Goal: Information Seeking & Learning: Learn about a topic

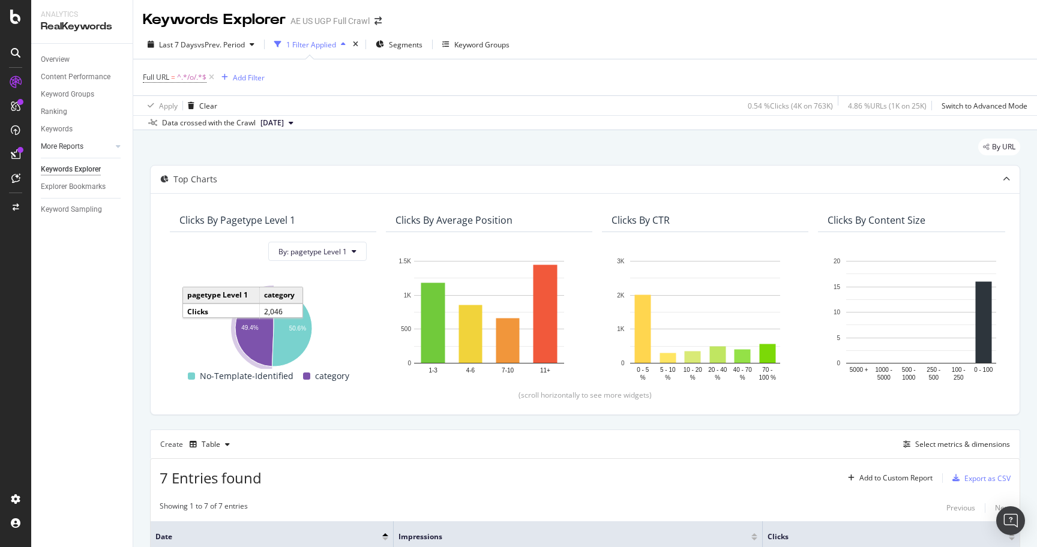
scroll to position [320, 0]
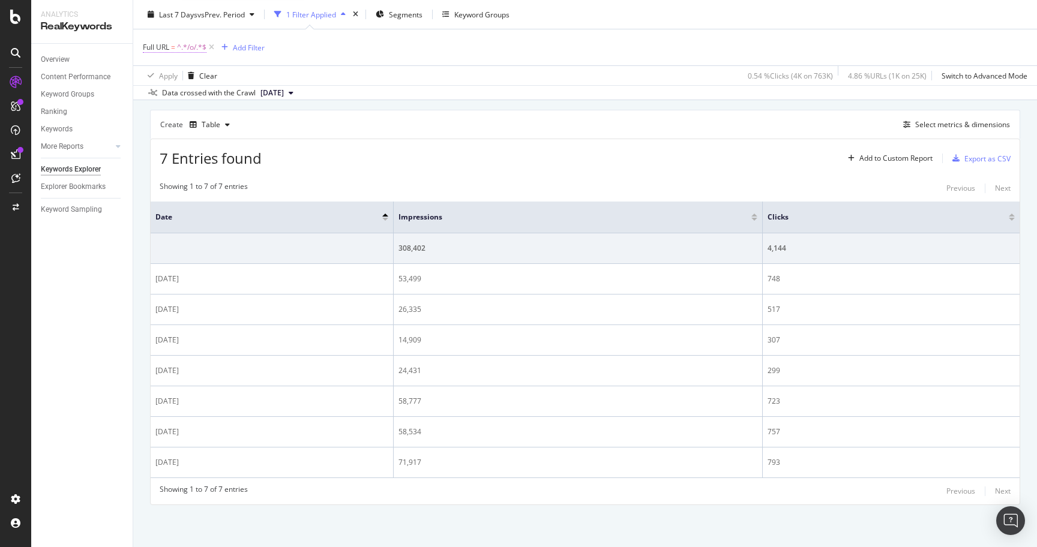
click at [184, 48] on span "^.*/o/.*$" at bounding box center [191, 47] width 29 height 17
click at [205, 97] on input "/o/" at bounding box center [210, 97] width 113 height 19
type input "rewards"
click at [265, 127] on div "Apply" at bounding box center [267, 122] width 35 height 11
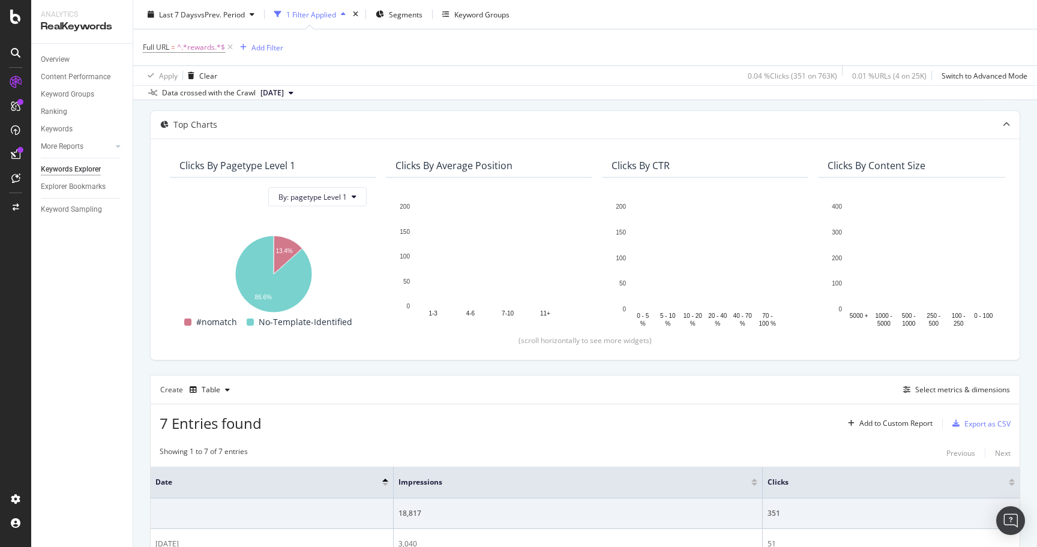
scroll to position [65, 0]
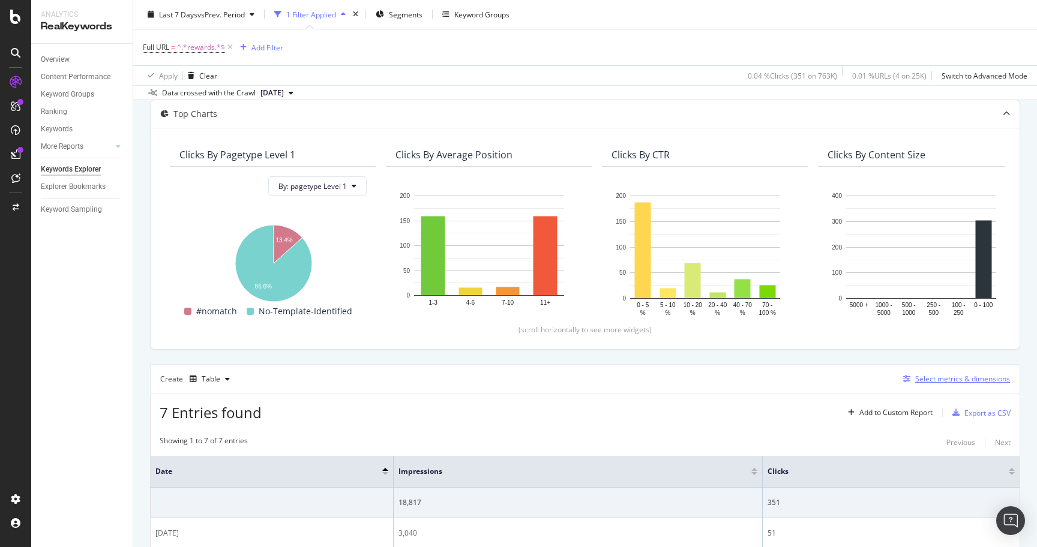
click at [940, 379] on div "Select metrics & dimensions" at bounding box center [962, 379] width 95 height 10
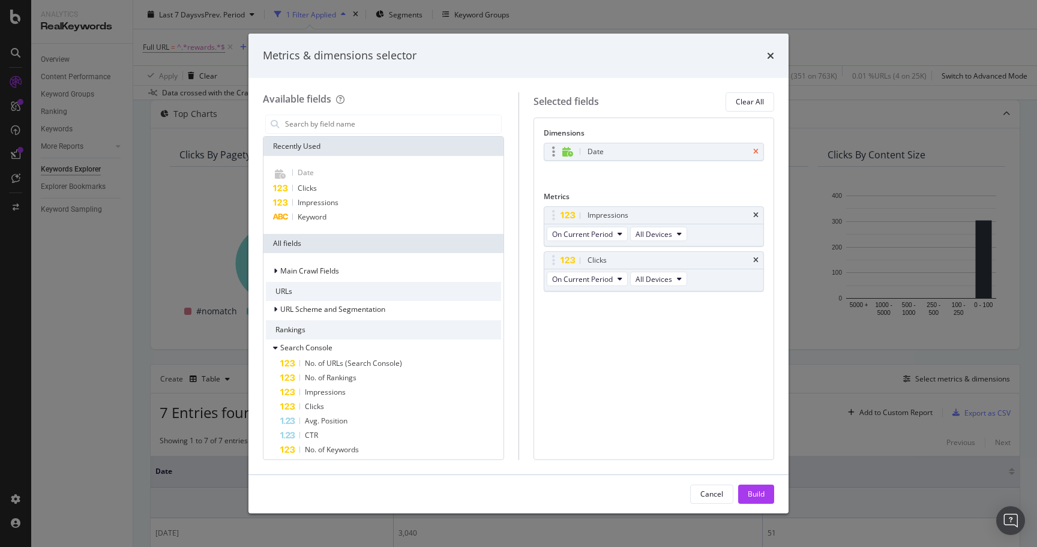
click at [757, 152] on icon "times" at bounding box center [755, 151] width 5 height 7
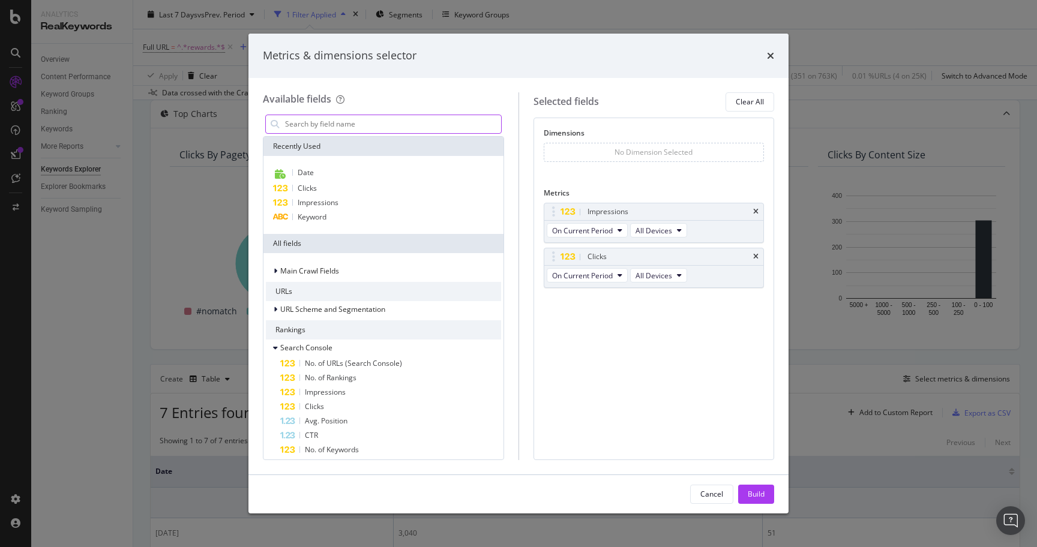
click at [333, 121] on input "modal" at bounding box center [392, 124] width 217 height 18
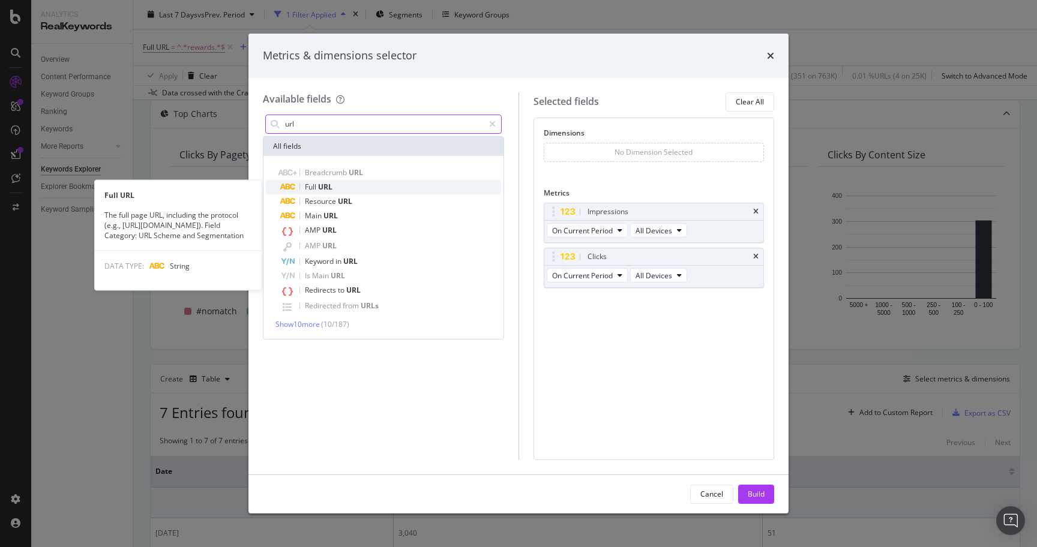
type input "url"
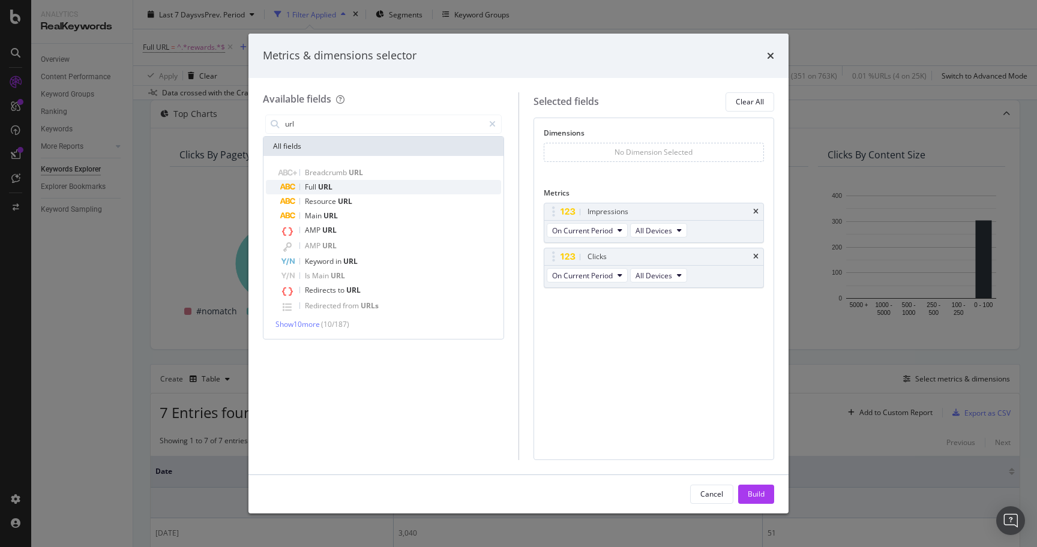
click at [356, 185] on div "Full URL" at bounding box center [390, 187] width 221 height 14
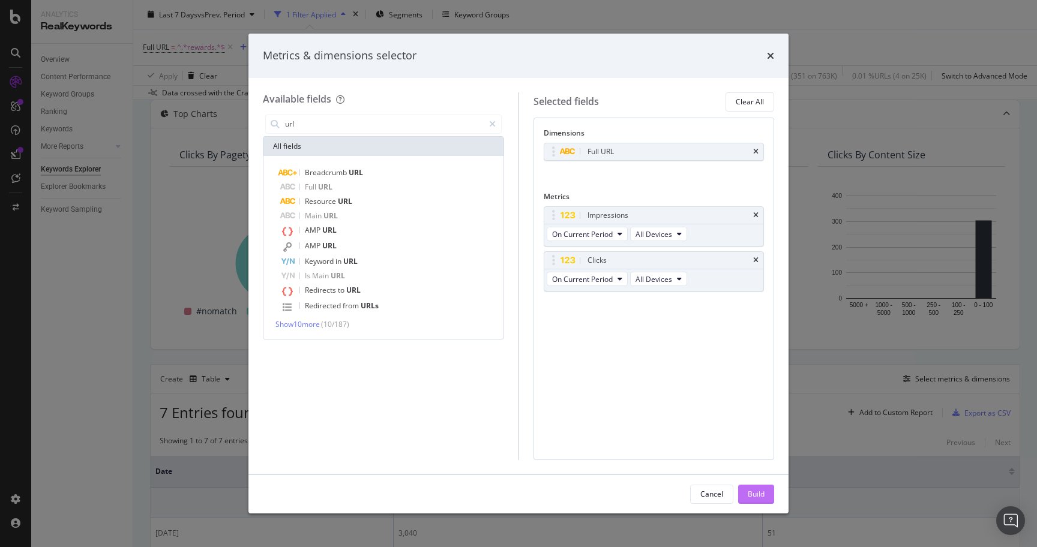
click at [757, 498] on div "Build" at bounding box center [756, 494] width 17 height 10
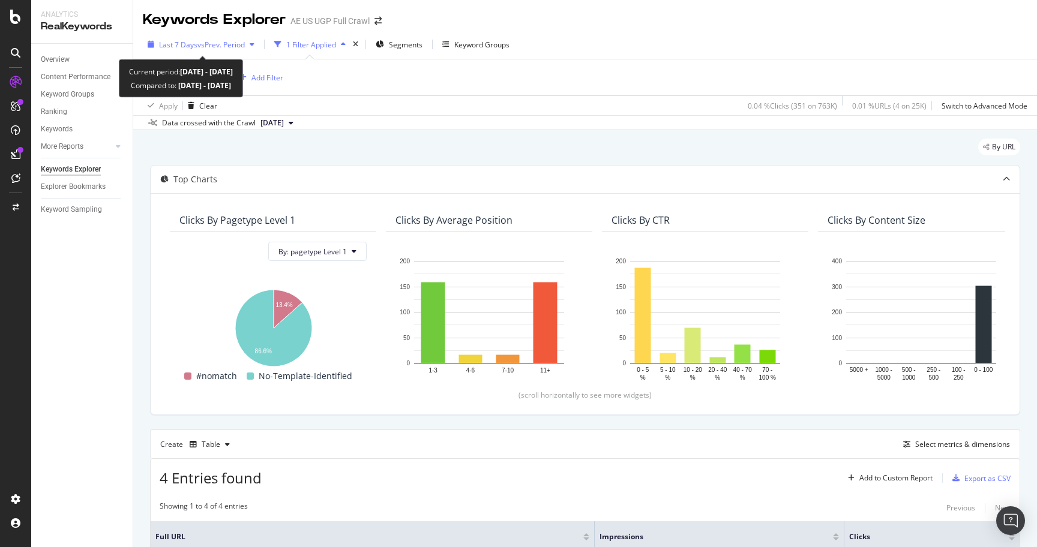
click at [215, 47] on span "vs Prev. Period" at bounding box center [220, 45] width 47 height 10
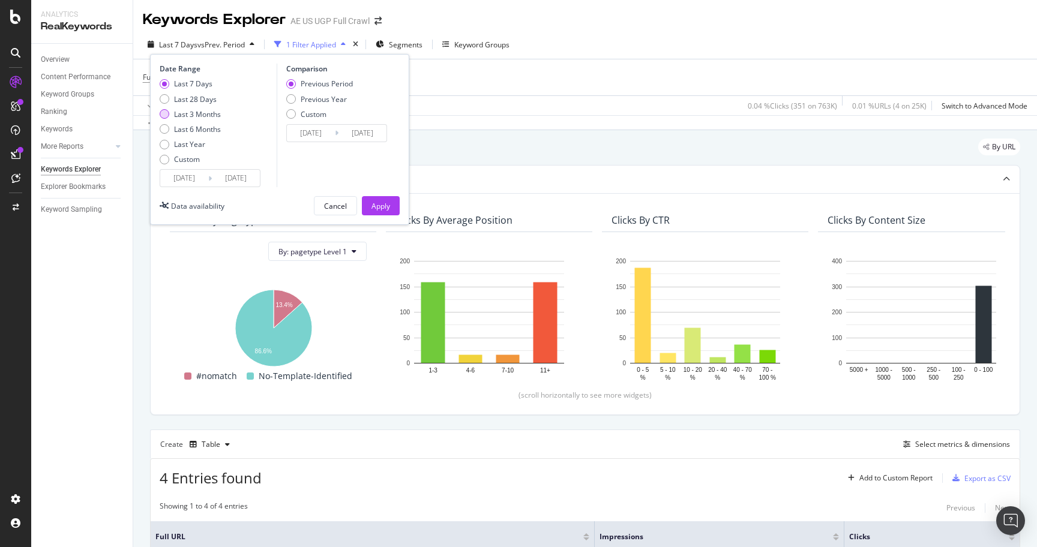
click at [203, 109] on div "Last 3 Months" at bounding box center [197, 114] width 47 height 10
type input "[DATE]"
click at [339, 95] on div "Previous Year" at bounding box center [324, 99] width 46 height 10
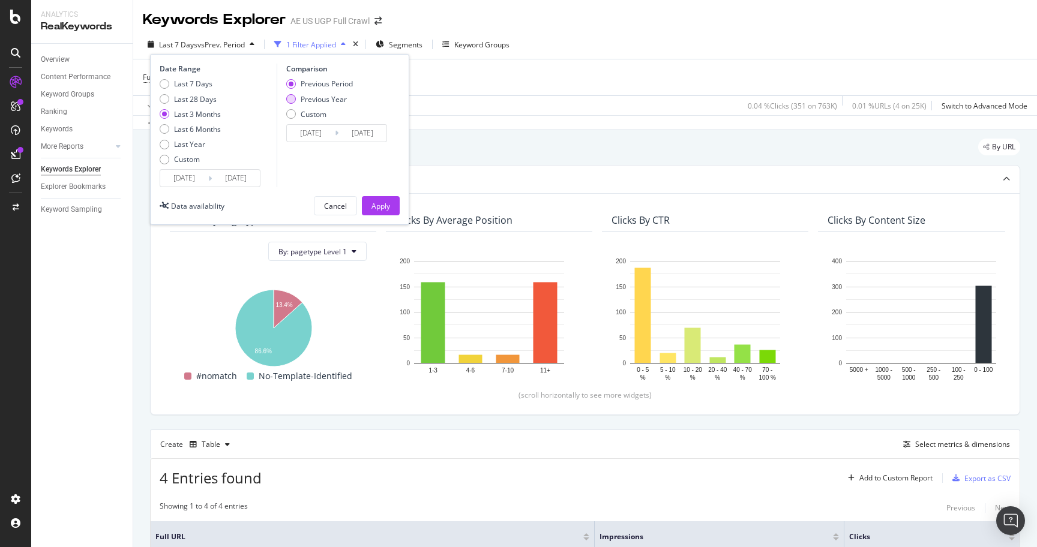
type input "[DATE]"
click at [385, 201] on div "Apply" at bounding box center [381, 206] width 19 height 10
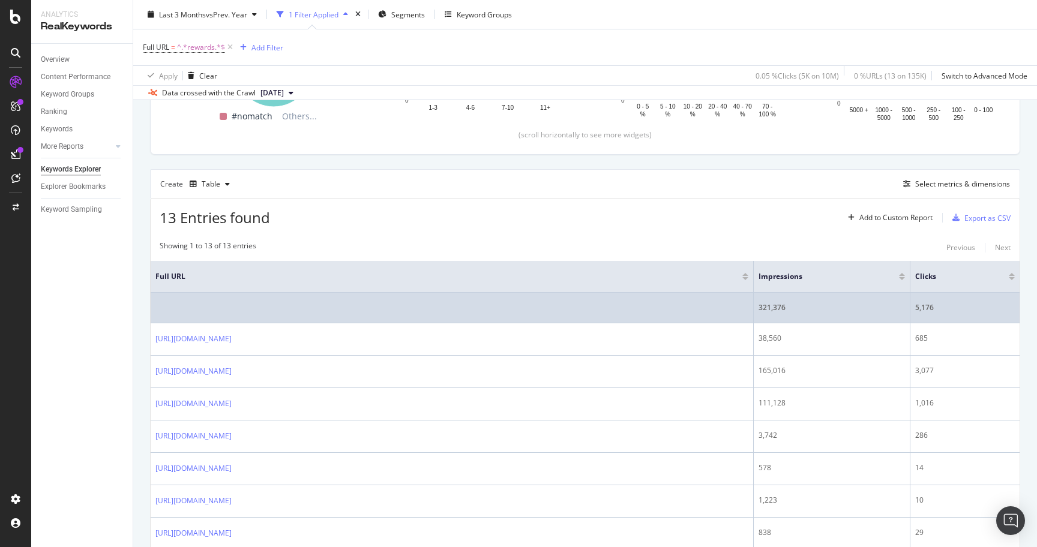
scroll to position [286, 0]
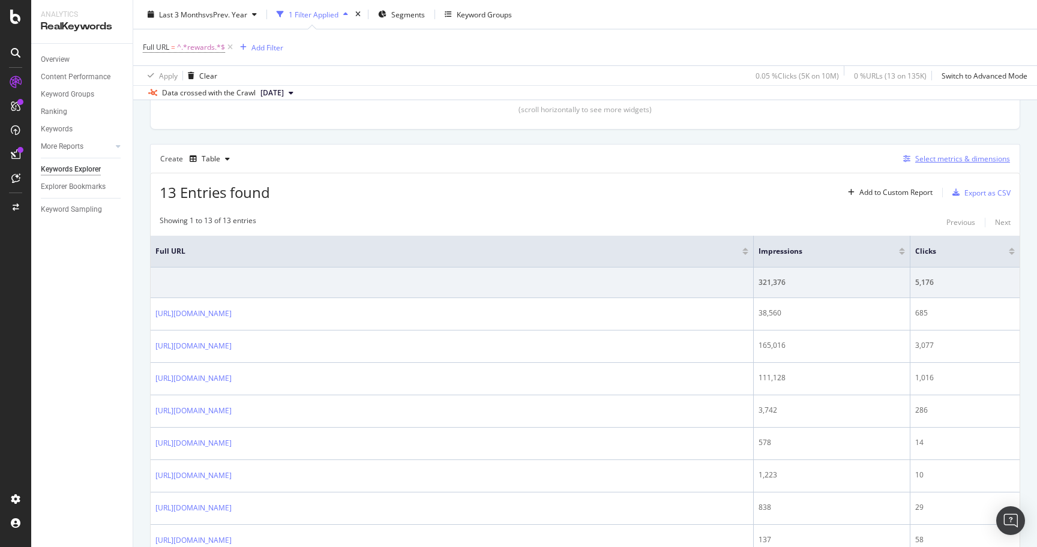
click at [939, 161] on div "Select metrics & dimensions" at bounding box center [962, 159] width 95 height 10
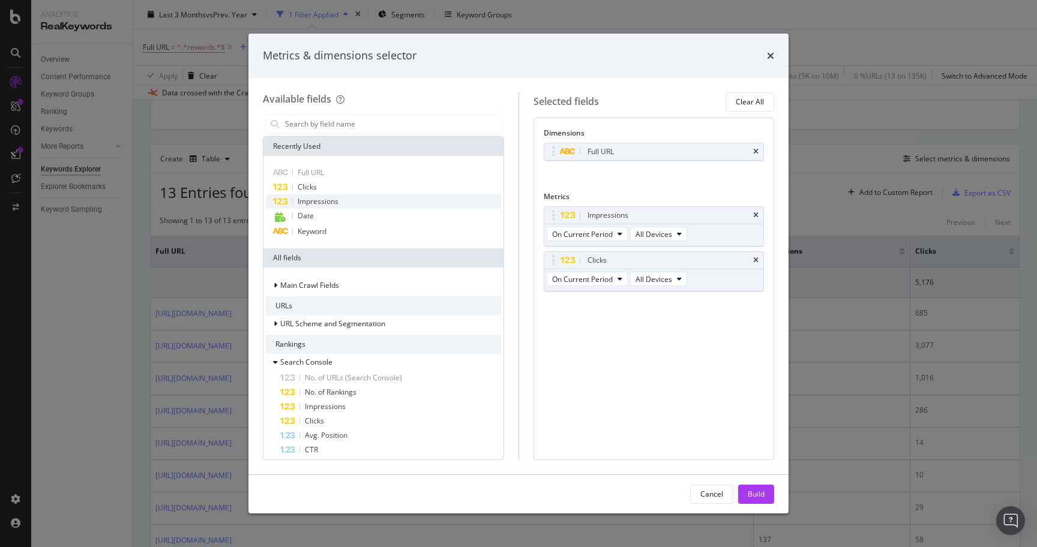
click at [343, 199] on div "Impressions" at bounding box center [383, 201] width 235 height 14
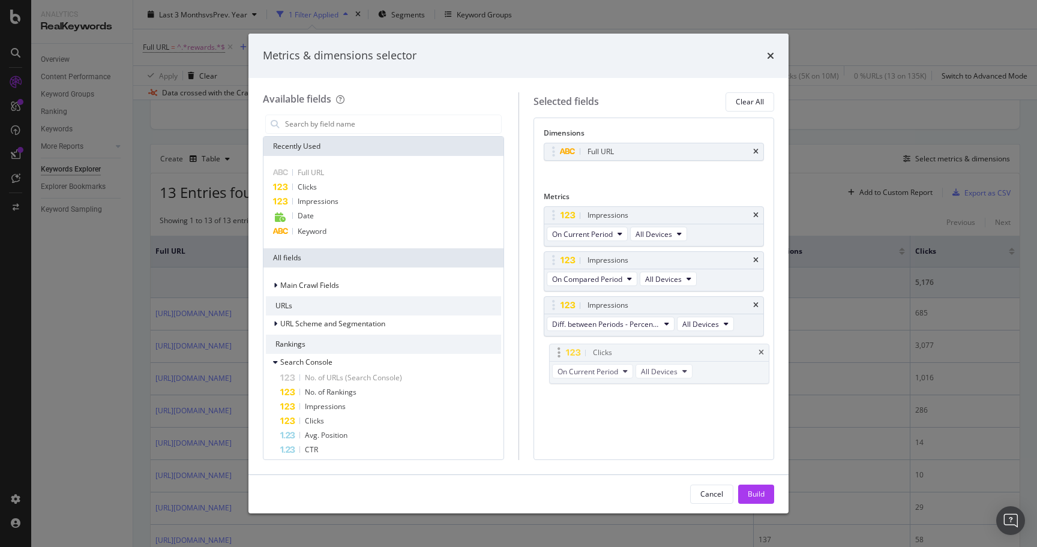
drag, startPoint x: 552, startPoint y: 259, endPoint x: 555, endPoint y: 355, distance: 96.1
click at [314, 185] on span "Clicks" at bounding box center [307, 187] width 19 height 10
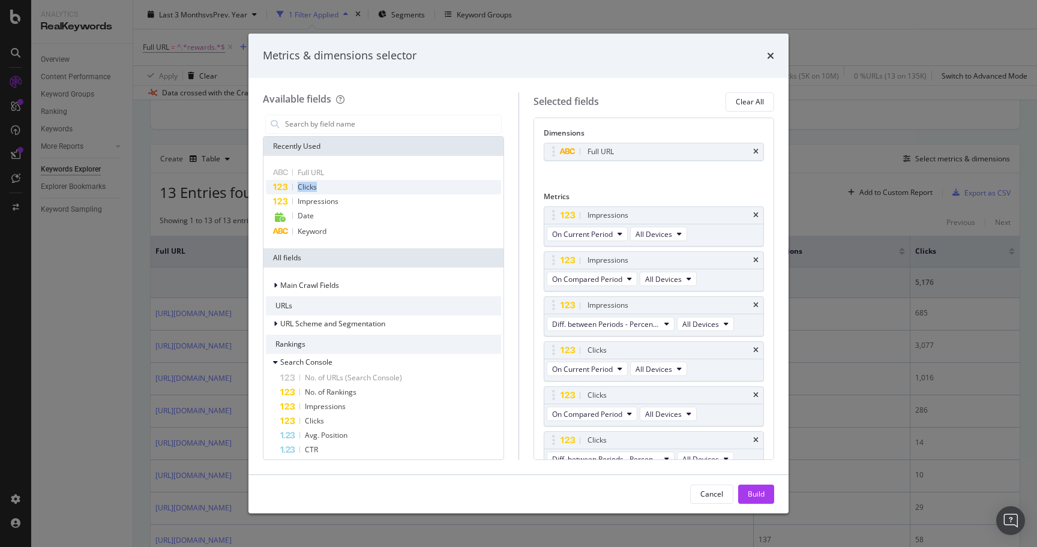
scroll to position [12, 0]
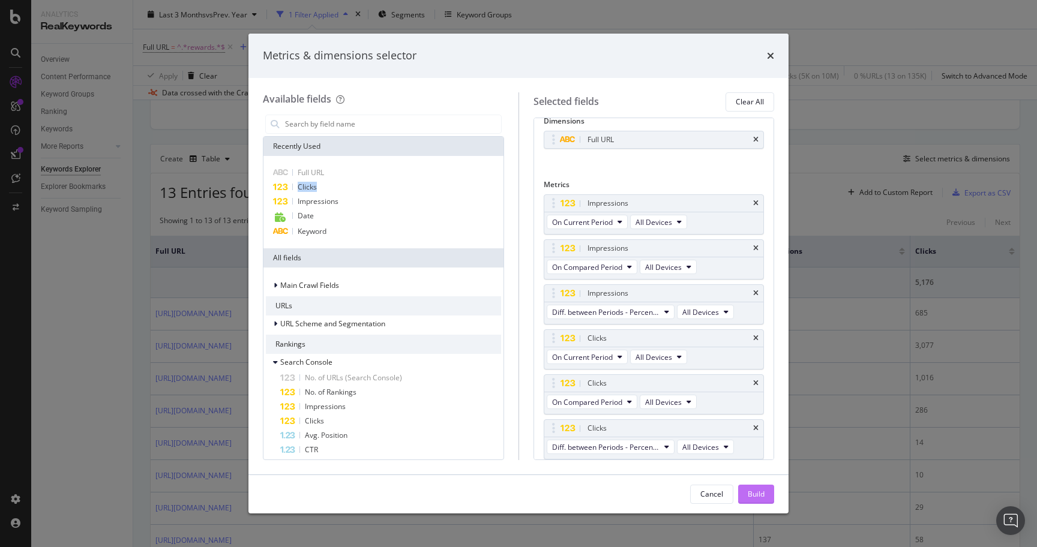
click at [755, 491] on div "Build" at bounding box center [756, 494] width 17 height 10
